Goal: Information Seeking & Learning: Learn about a topic

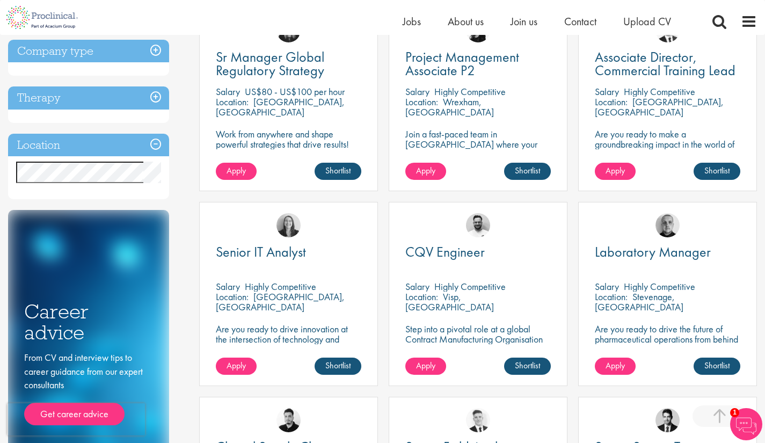
scroll to position [429, 0]
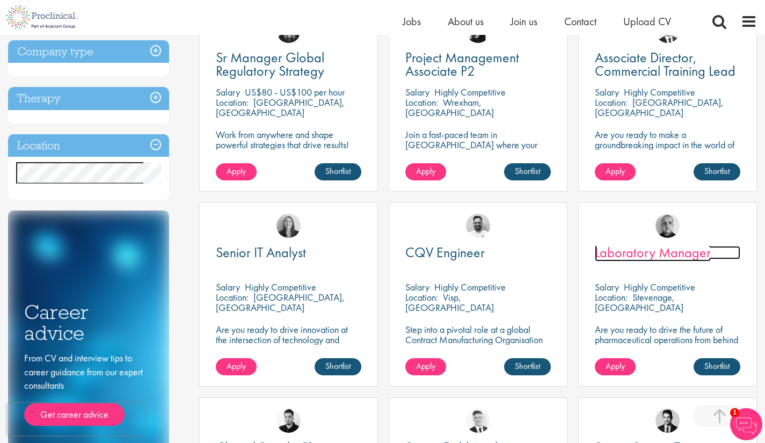
click at [657, 253] on span "Laboratory Manager" at bounding box center [653, 252] width 116 height 18
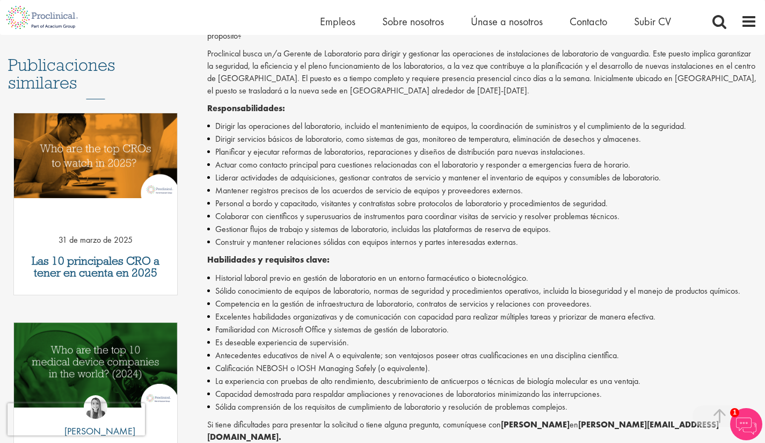
scroll to position [286, 0]
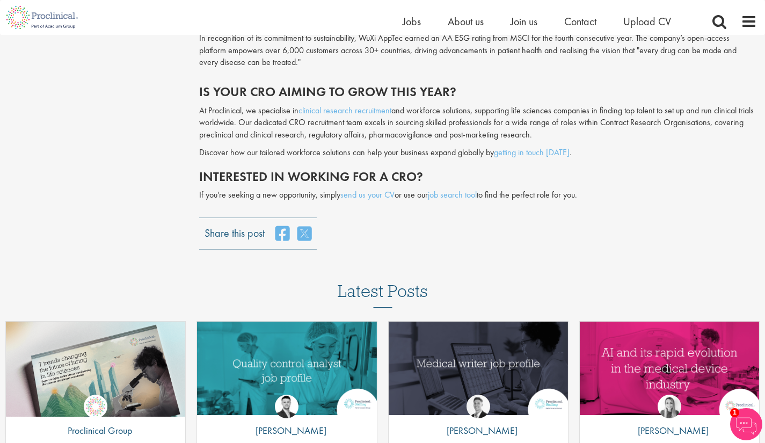
scroll to position [2469, 0]
